Goal: Task Accomplishment & Management: Complete application form

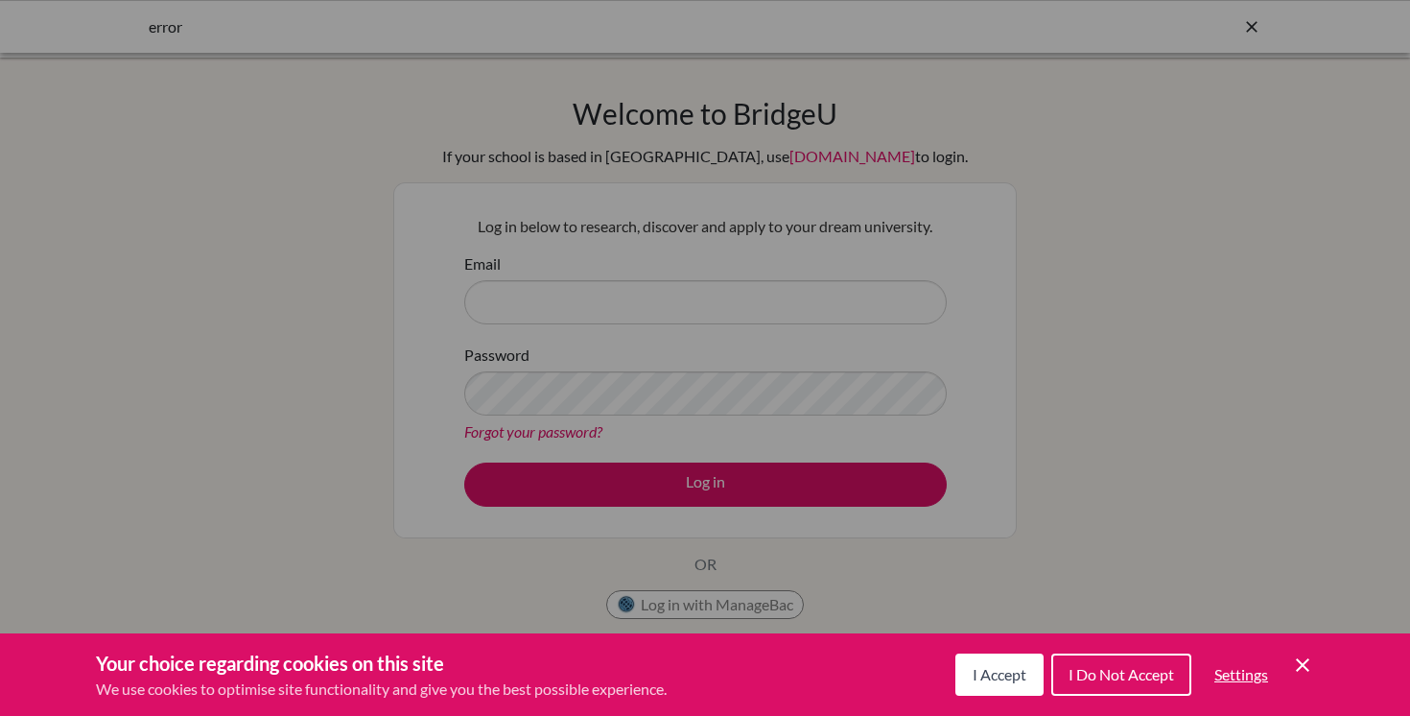
click at [563, 292] on div "Cookie Preferences" at bounding box center [705, 358] width 1410 height 716
click at [551, 309] on div "Cookie Preferences" at bounding box center [705, 358] width 1410 height 716
click at [998, 690] on button "I Accept" at bounding box center [999, 674] width 88 height 42
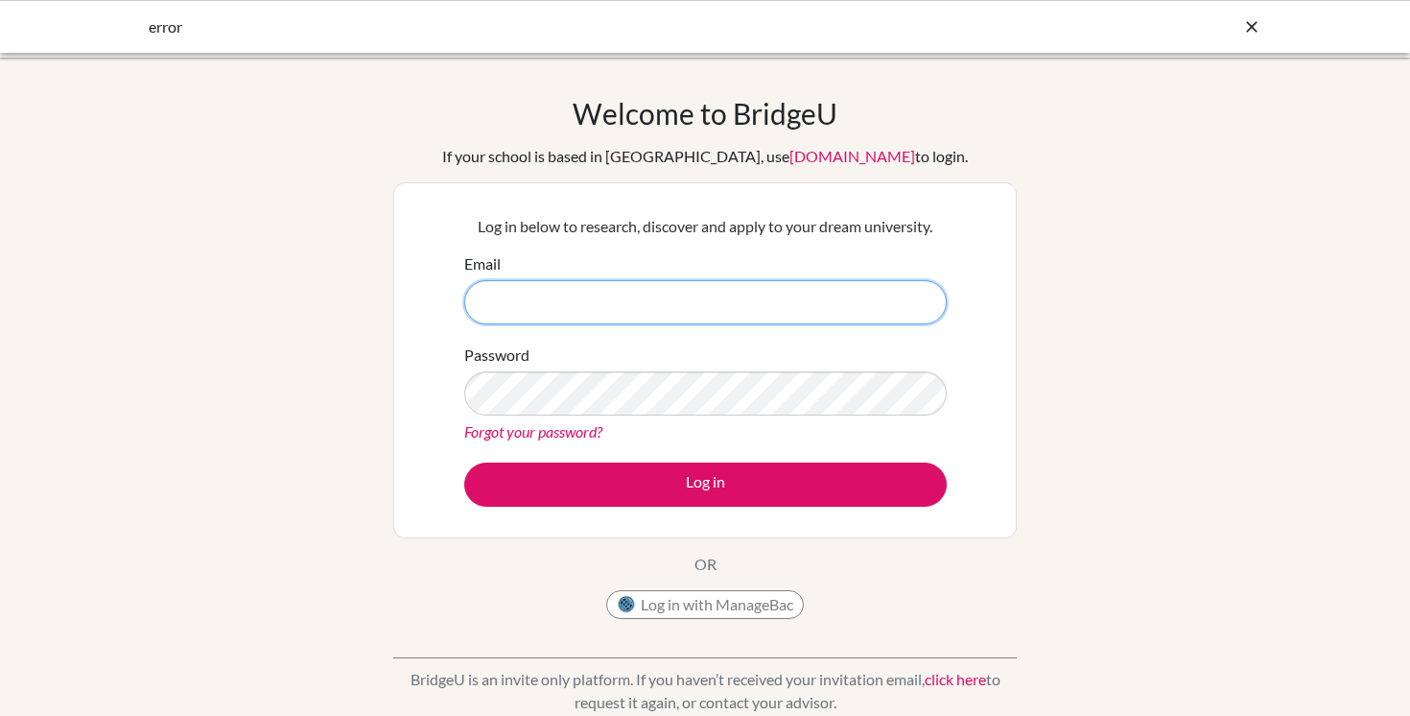
click at [565, 306] on input "Email" at bounding box center [705, 302] width 482 height 44
type input "lchavez@happydaysfreedom.com"
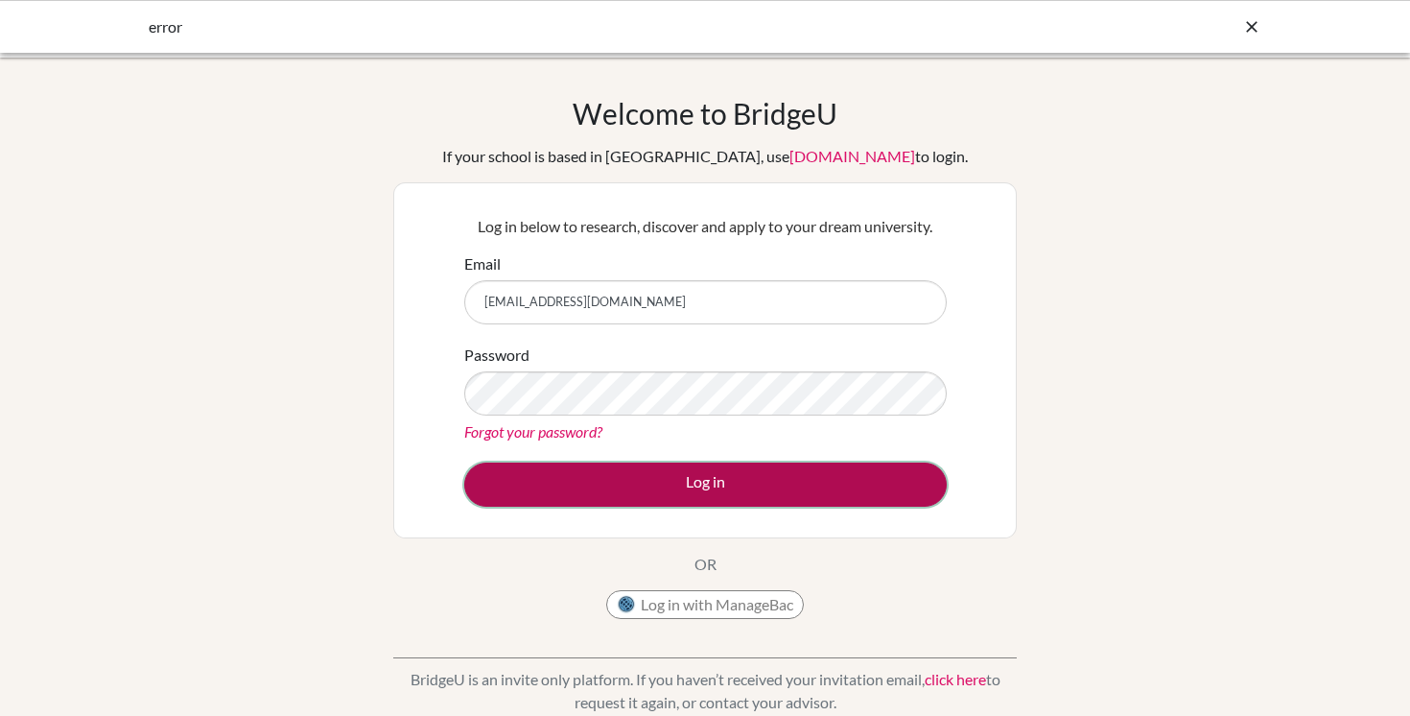
click at [670, 486] on button "Log in" at bounding box center [705, 484] width 482 height 44
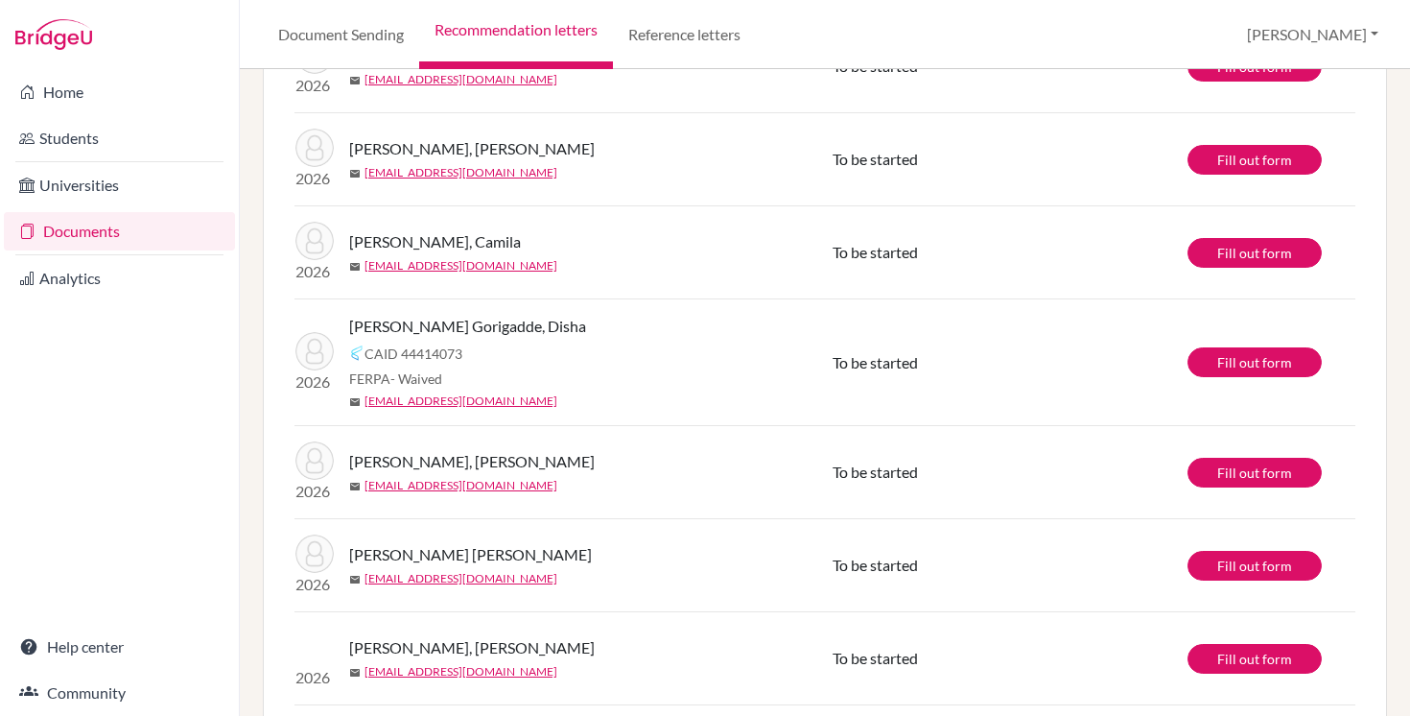
scroll to position [868, 0]
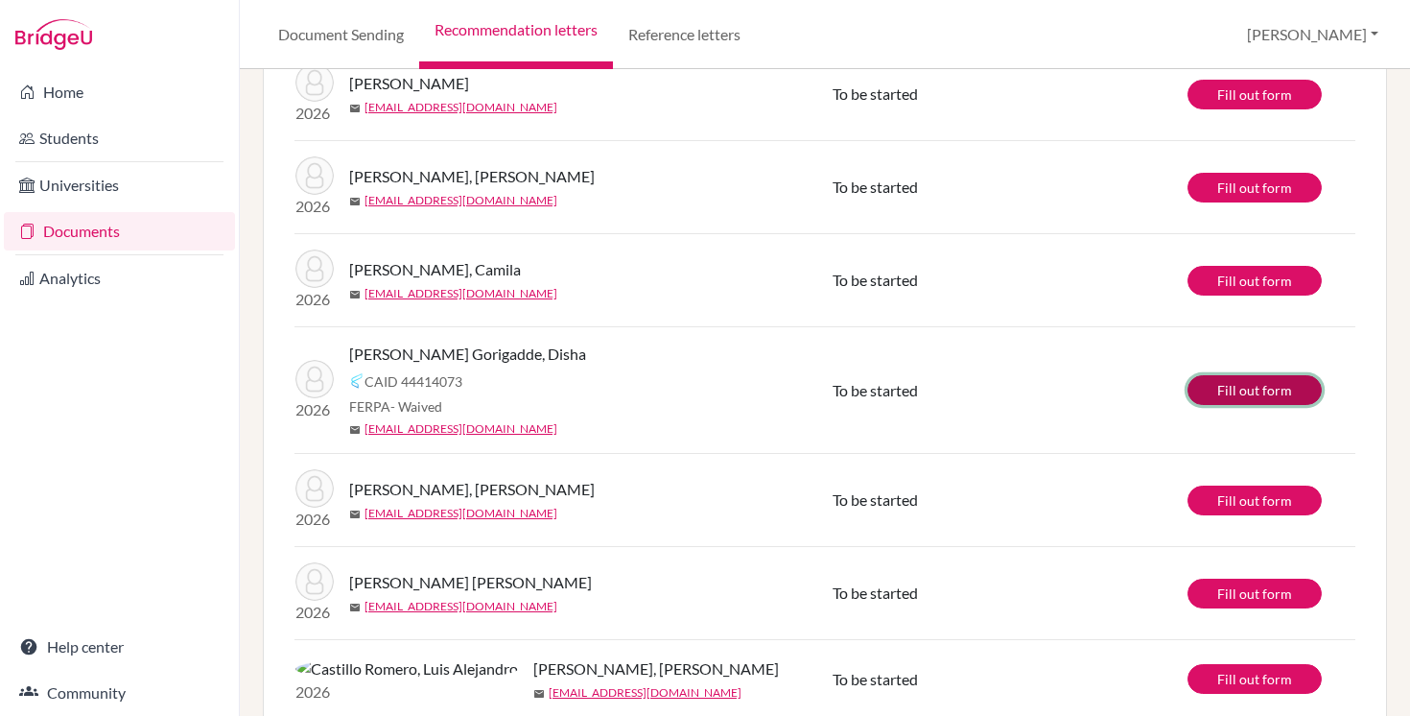
click at [1267, 383] on link "Fill out form" at bounding box center [1254, 390] width 134 height 30
